Goal: Find specific page/section

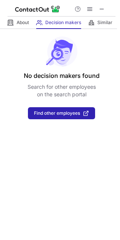
click at [119, 71] on div "No decision makers found Search for other employees on the search portal Find o…" at bounding box center [60, 74] width 120 height 90
click at [99, 6] on span at bounding box center [102, 9] width 6 height 6
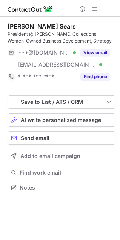
scroll to position [182, 120]
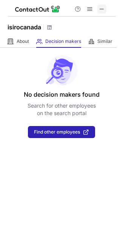
click at [101, 8] on span at bounding box center [102, 9] width 6 height 6
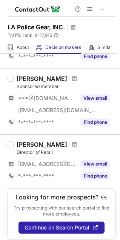
scroll to position [227, 0]
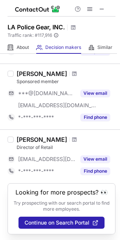
drag, startPoint x: 105, startPoint y: 8, endPoint x: 17, endPoint y: 11, distance: 87.7
click at [105, 9] on button at bounding box center [101, 9] width 9 height 9
